Goal: Task Accomplishment & Management: Manage account settings

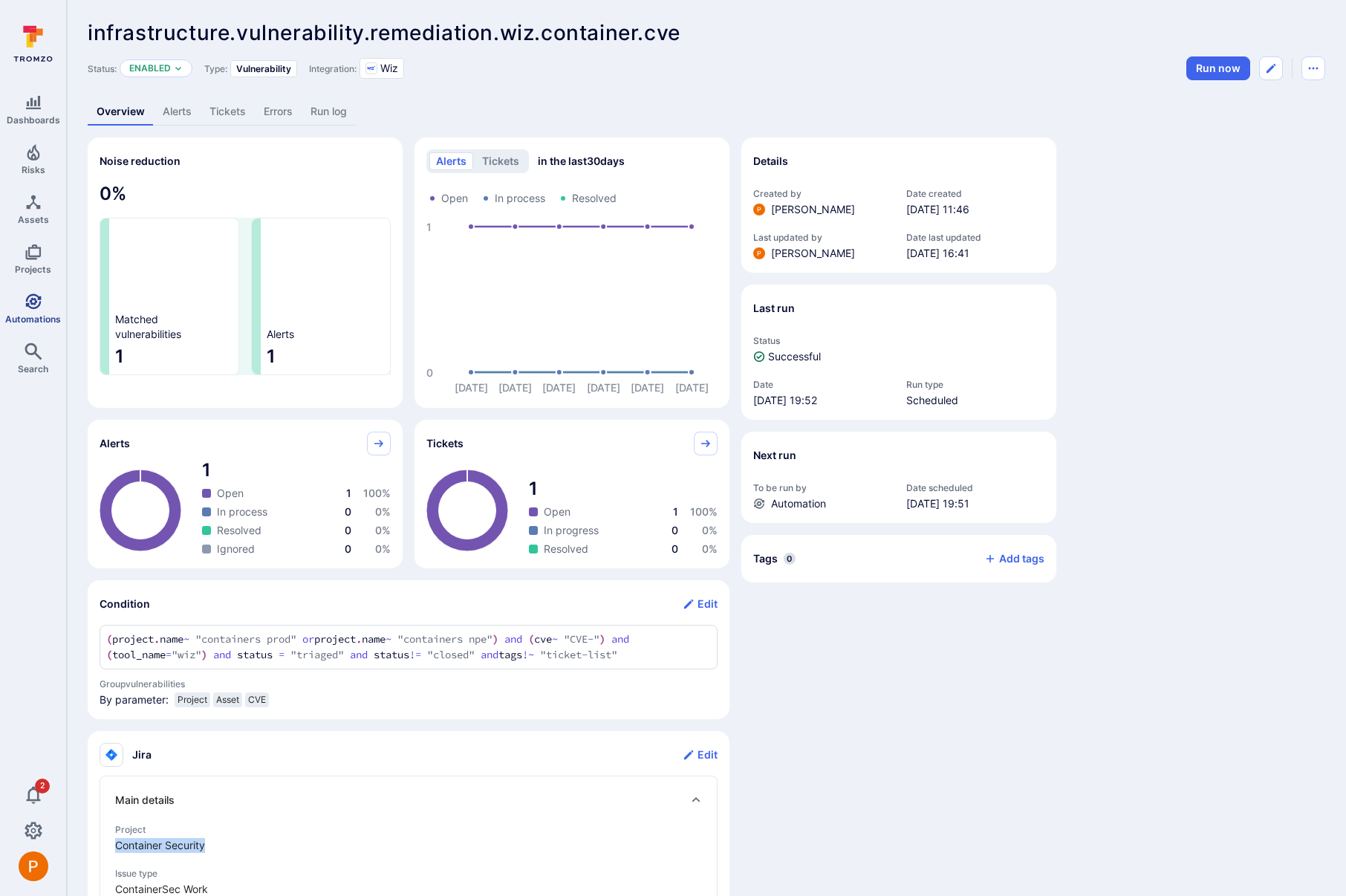
click at [28, 299] on icon "Automations" at bounding box center [33, 301] width 18 height 18
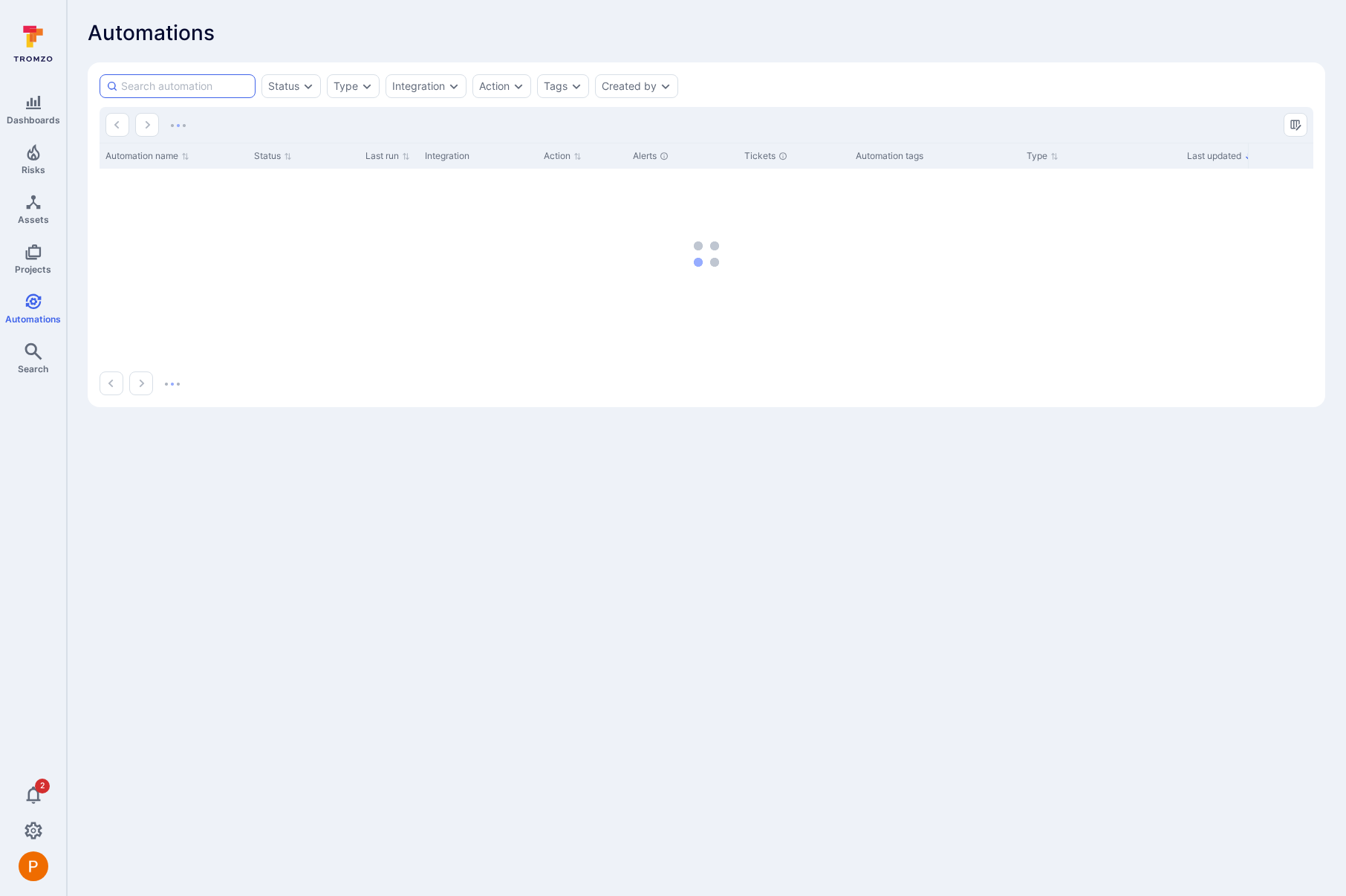
click at [152, 87] on input at bounding box center [184, 86] width 128 height 15
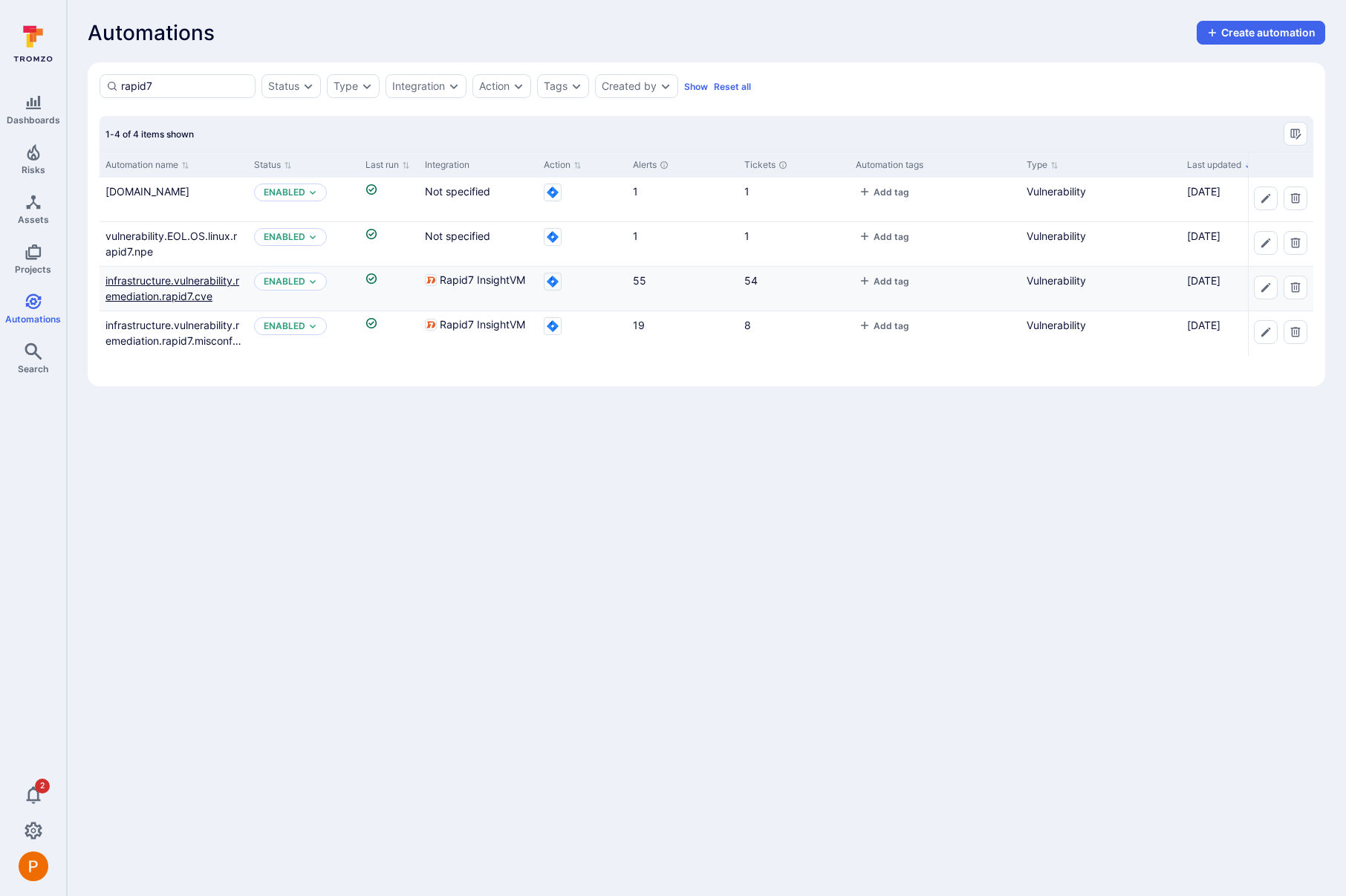
type input "rapid7"
click at [182, 294] on link "infrastructure.vulnerability.remediation.rapid7.cve" at bounding box center [172, 288] width 133 height 28
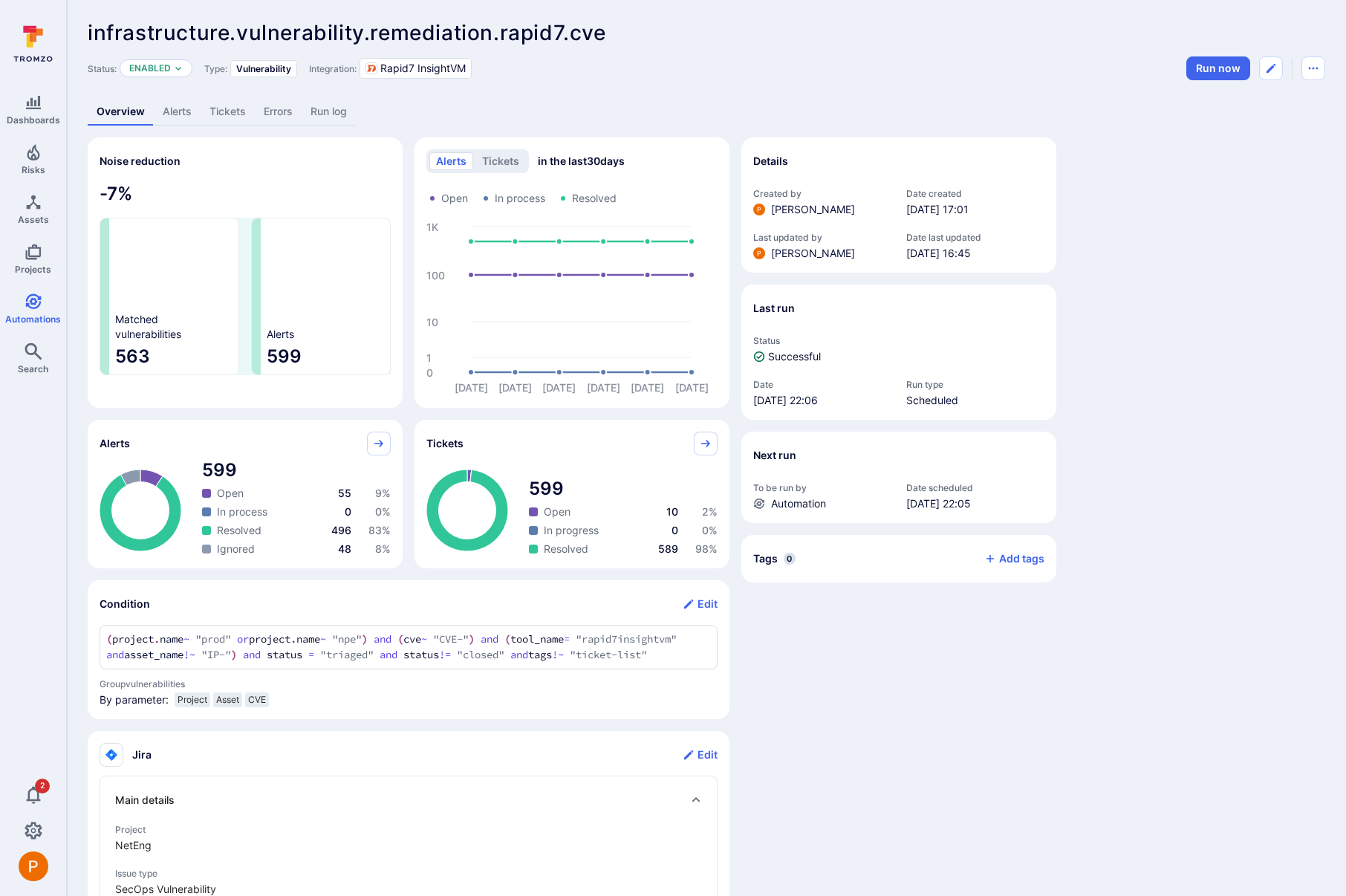
click at [225, 111] on link "Tickets" at bounding box center [227, 111] width 54 height 28
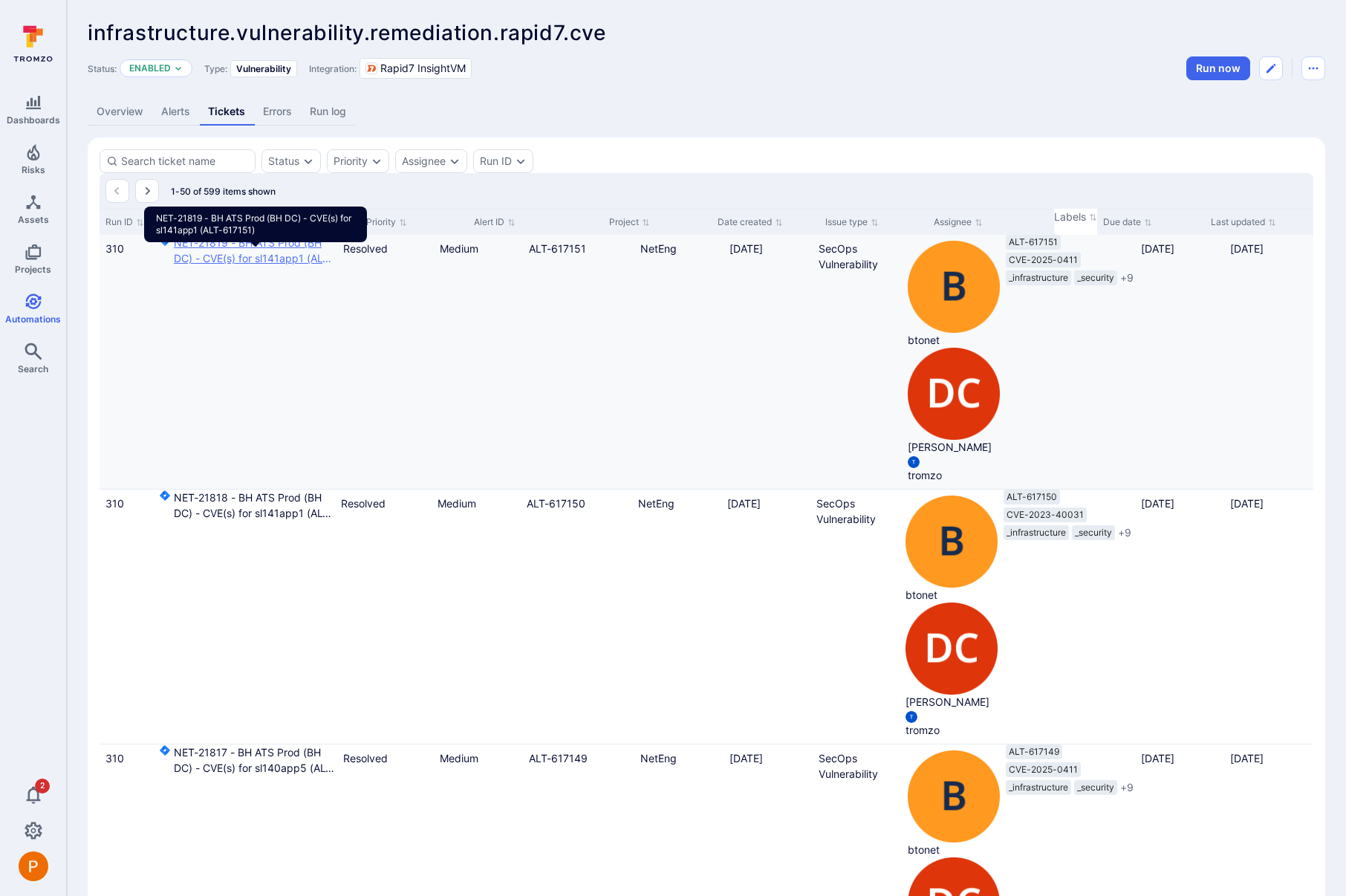
click at [280, 266] on link "NET-21819 - BH ATS Prod (BH DC) - CVE(s) for sl141app1 (ALT-617151)" at bounding box center [256, 250] width 164 height 31
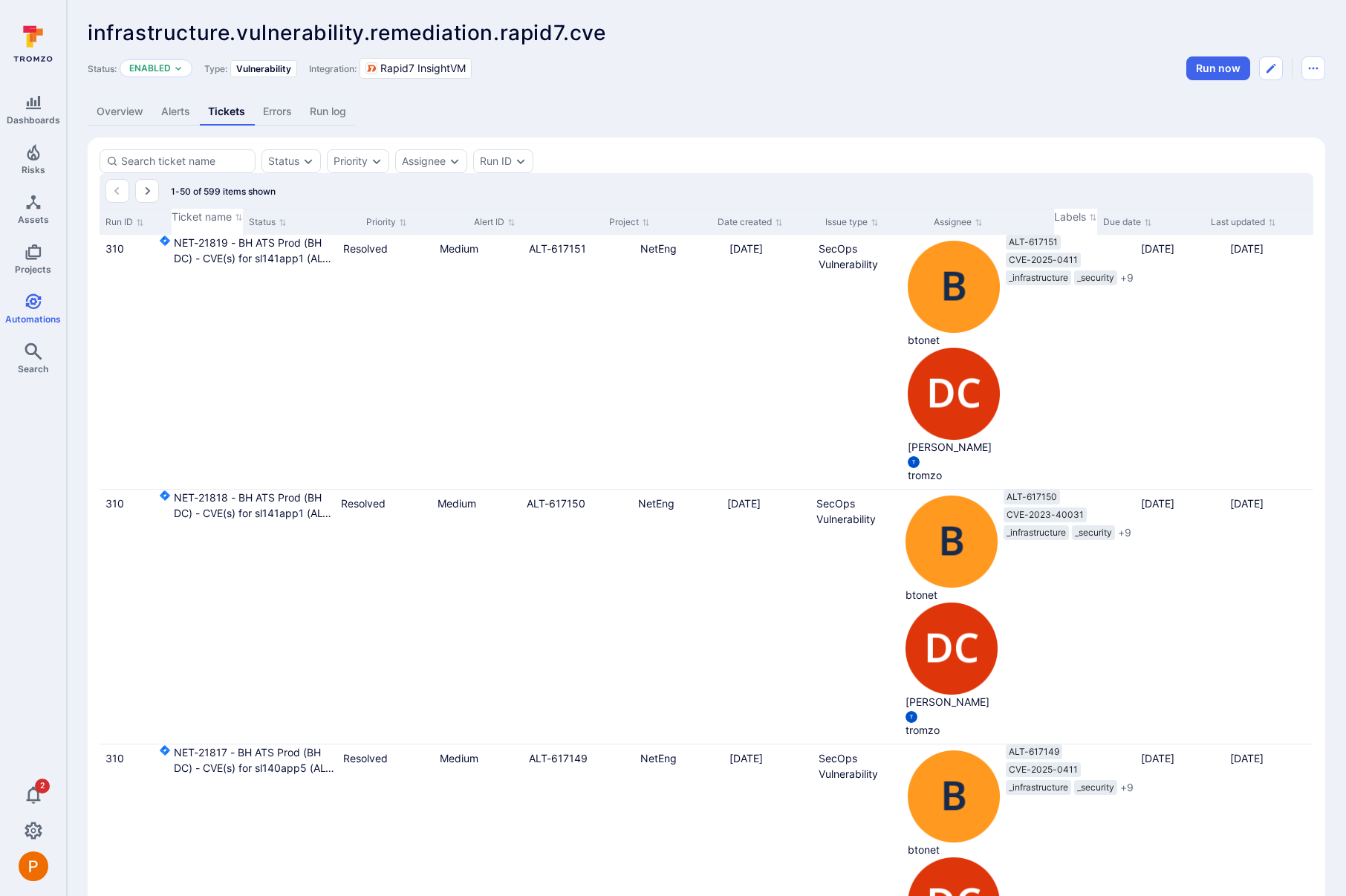
click at [119, 106] on link "Overview" at bounding box center [120, 111] width 65 height 28
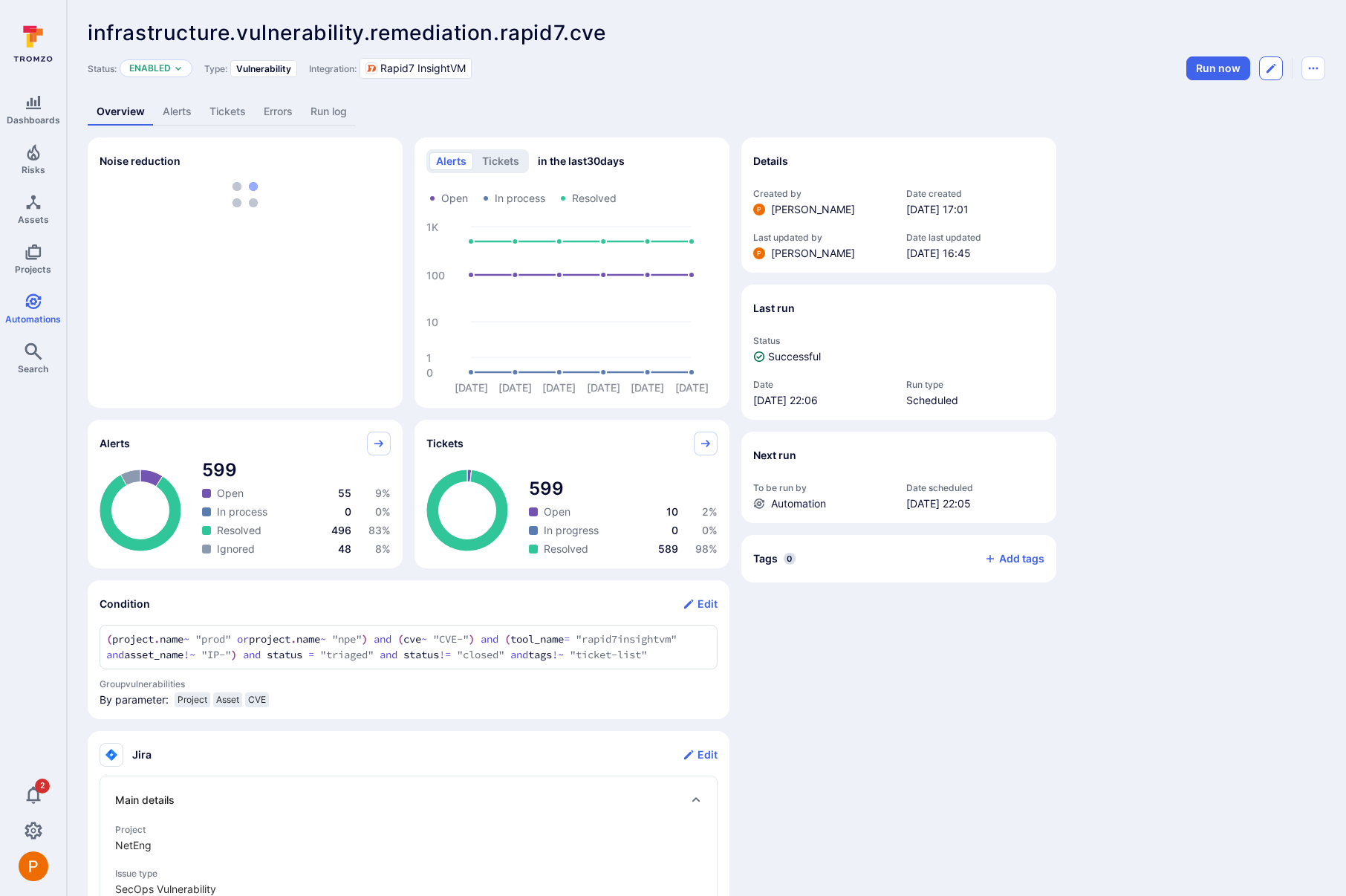
click at [1268, 69] on icon "Edit automation" at bounding box center [1271, 68] width 9 height 9
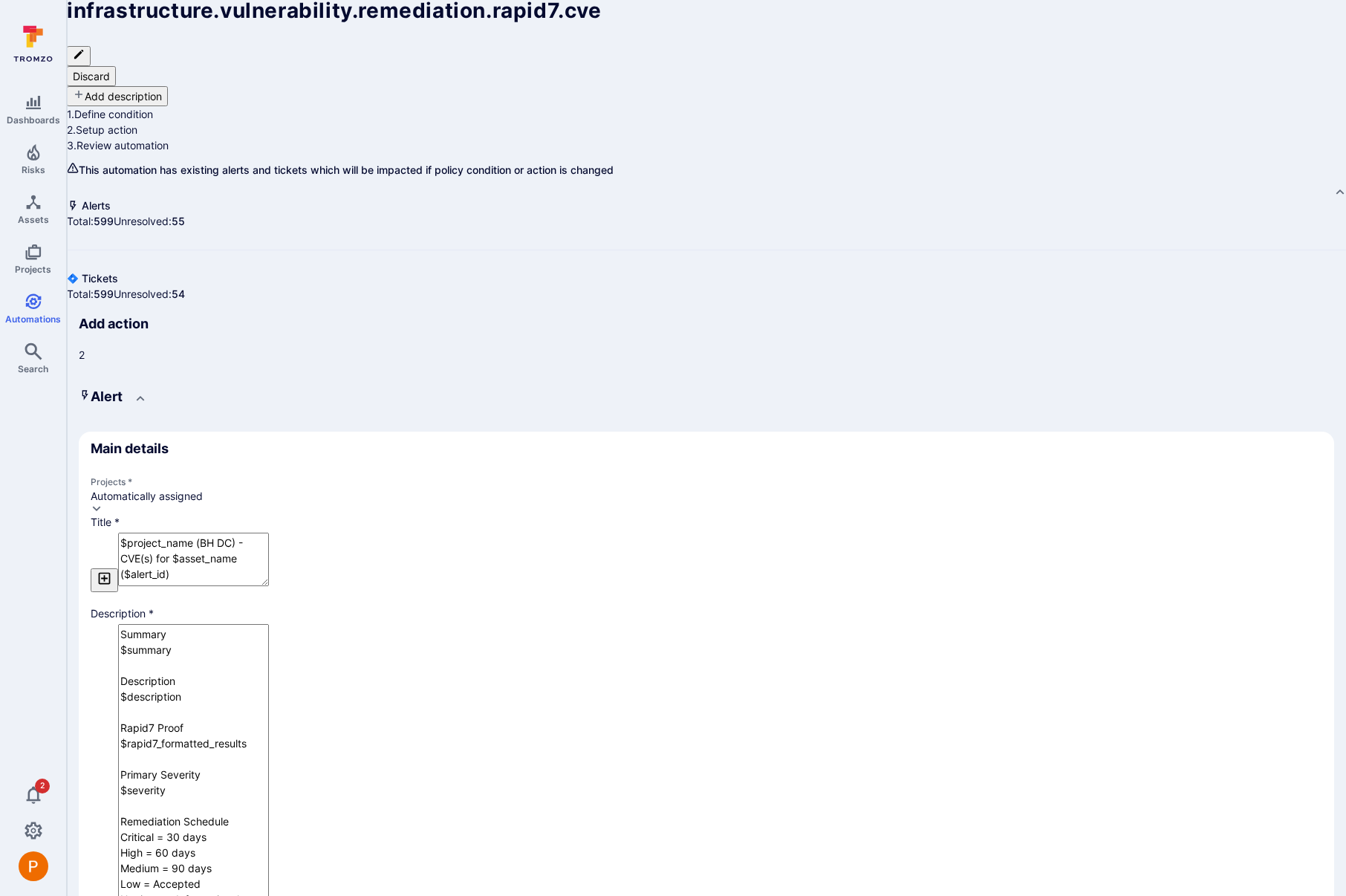
type textarea "x"
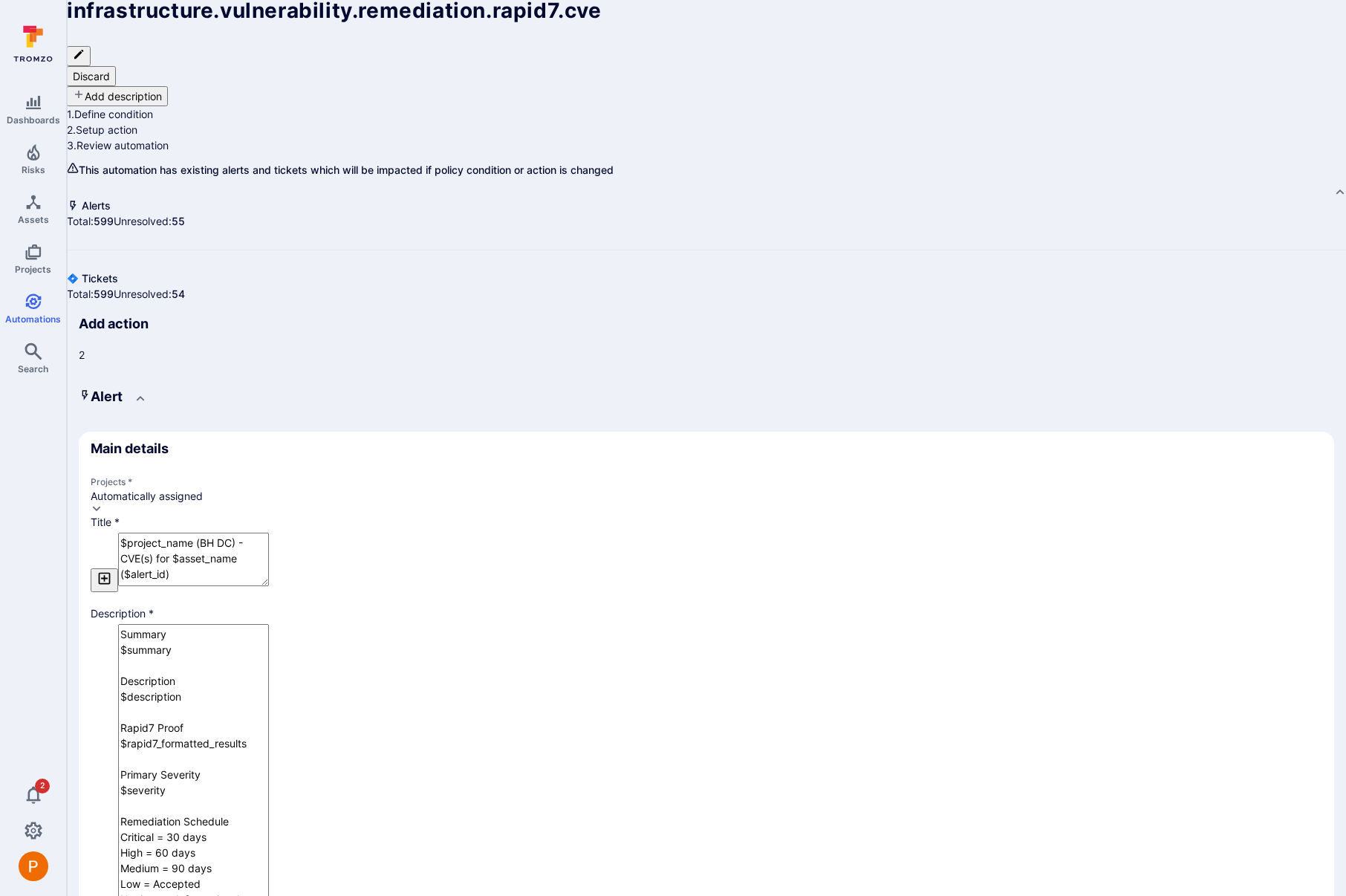
type textarea "x"
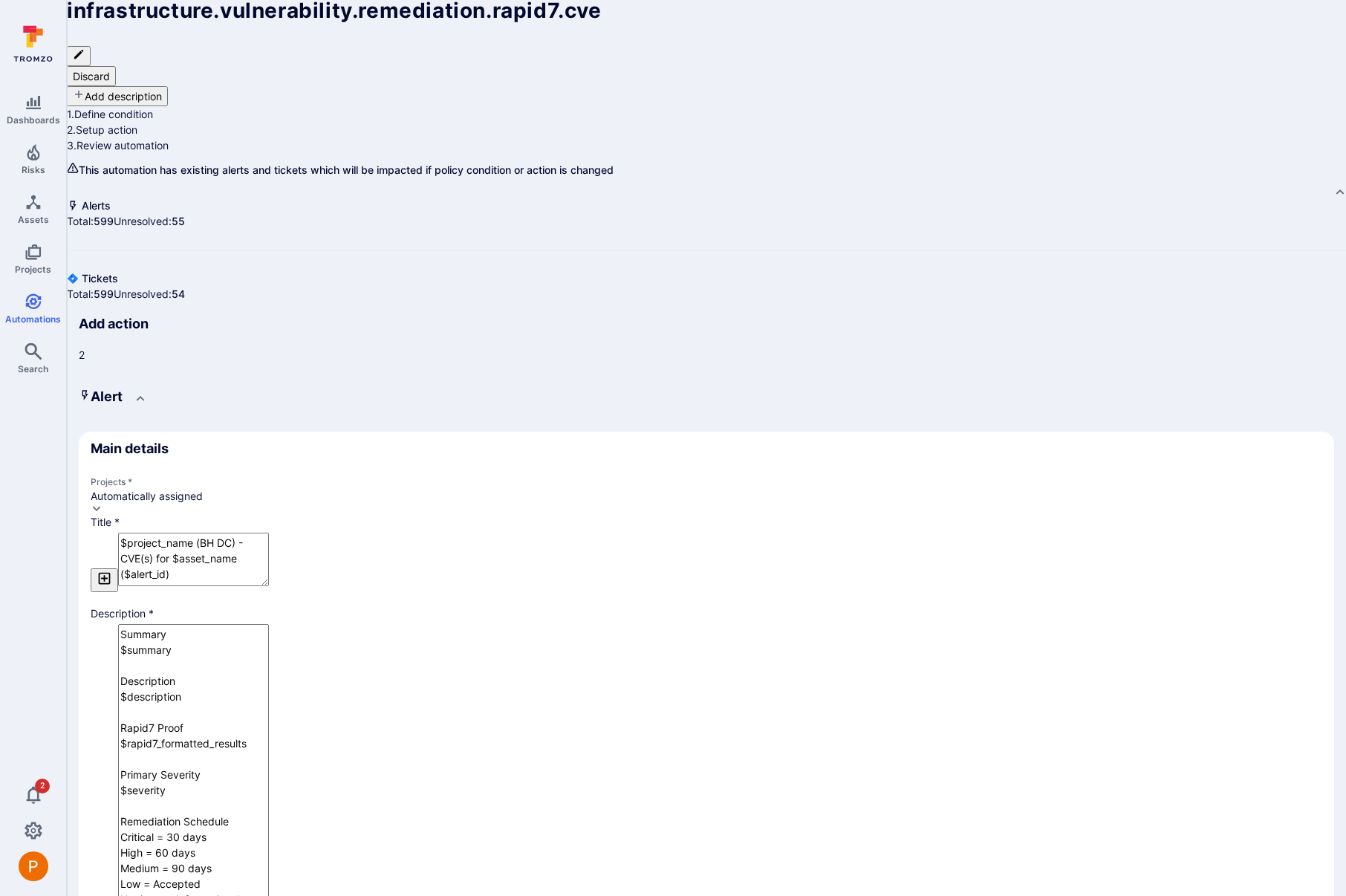
type textarea "x"
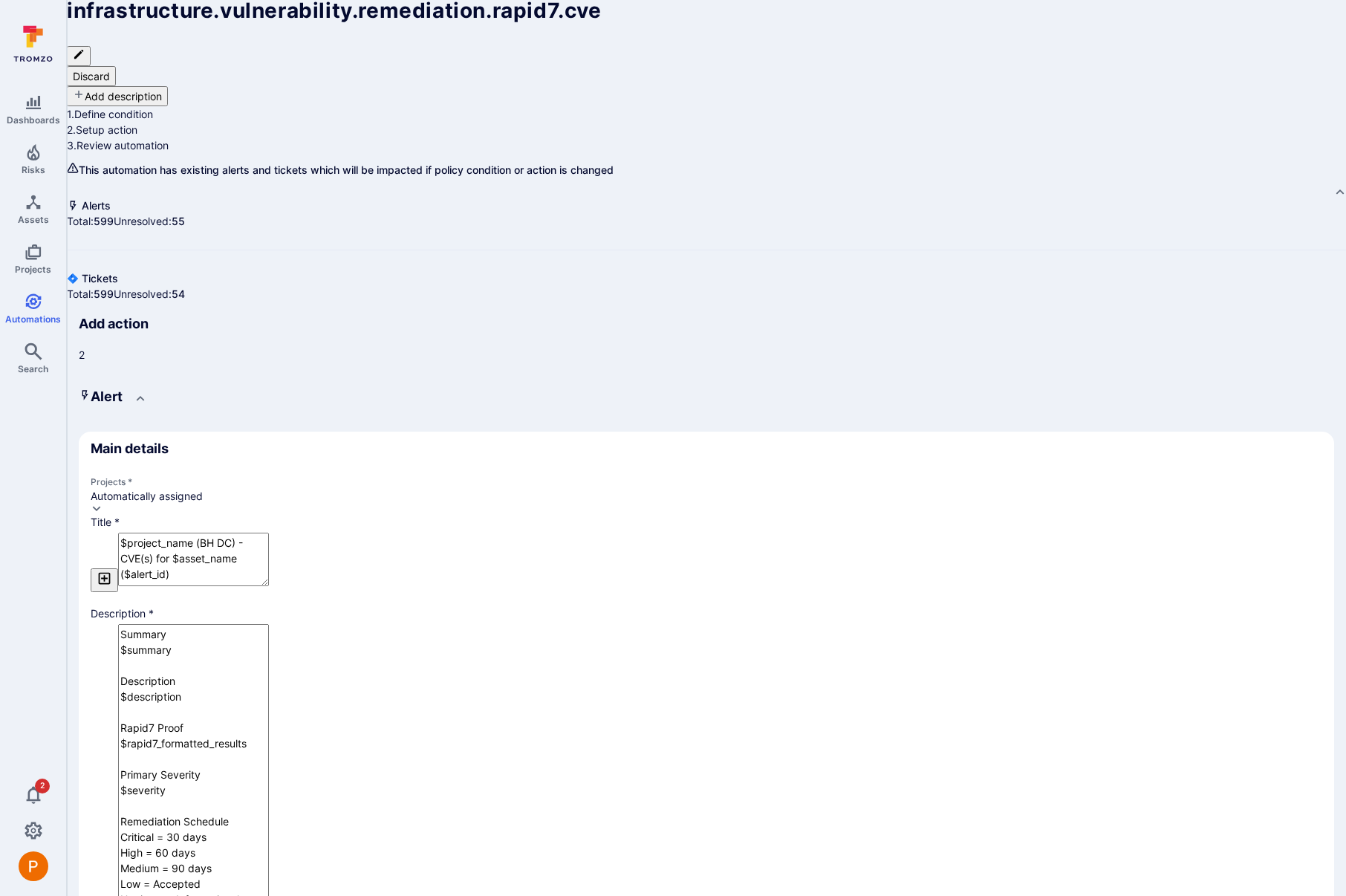
type textarea "x"
drag, startPoint x: 164, startPoint y: 647, endPoint x: 102, endPoint y: 645, distance: 62.0
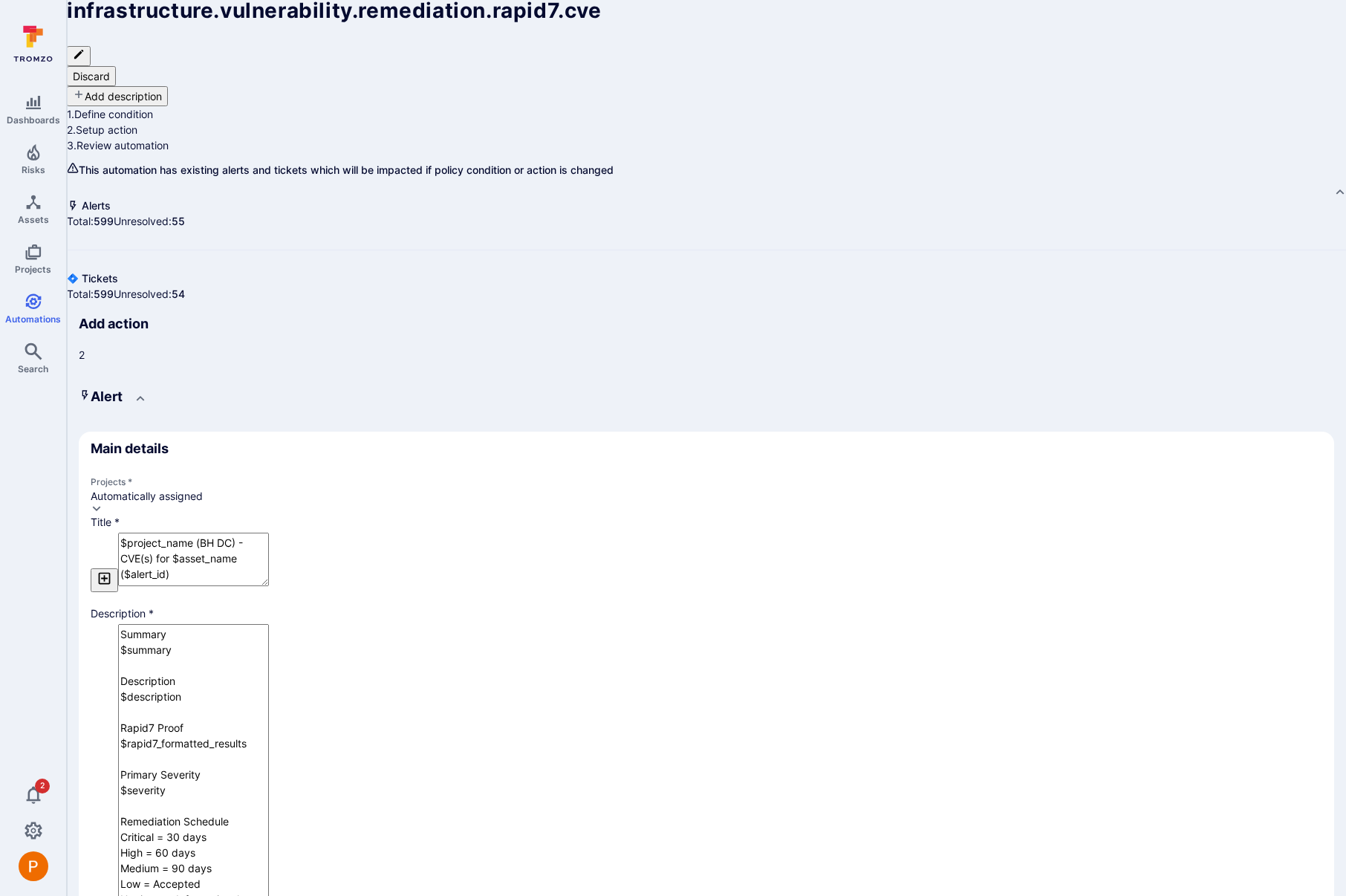
type textarea "x"
